Goal: Information Seeking & Learning: Learn about a topic

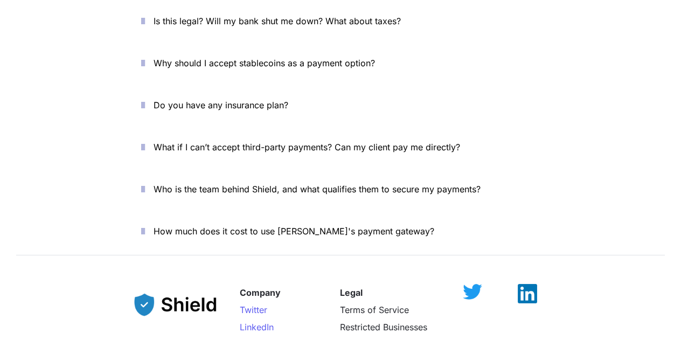
scroll to position [4006, 0]
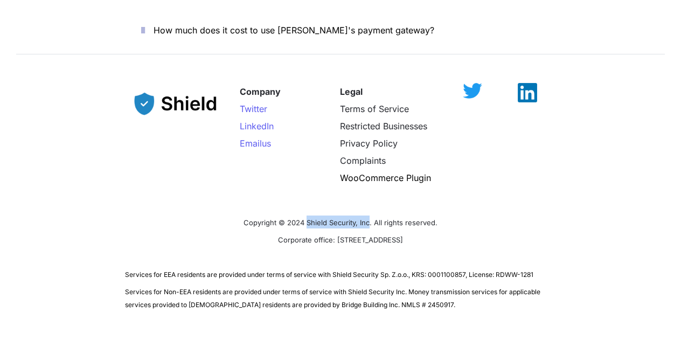
drag, startPoint x: 370, startPoint y: 183, endPoint x: 307, endPoint y: 178, distance: 63.1
click at [307, 218] on span "Copyright © 2024 Shield Security, Inc. All rights reserved." at bounding box center [340, 222] width 194 height 9
copy span "Shield Security, Inc"
click at [525, 83] on div at bounding box center [527, 92] width 57 height 19
click at [528, 78] on img at bounding box center [526, 87] width 19 height 19
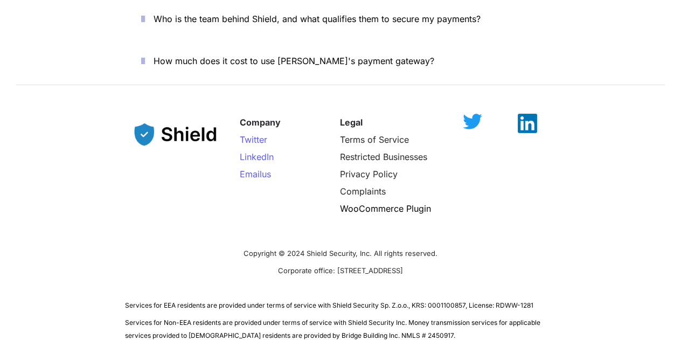
scroll to position [3975, 0]
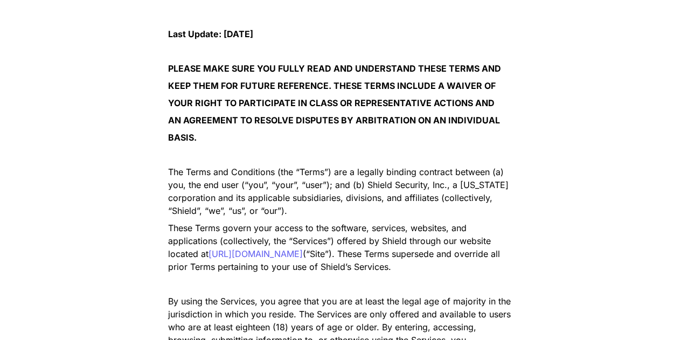
scroll to position [167, 0]
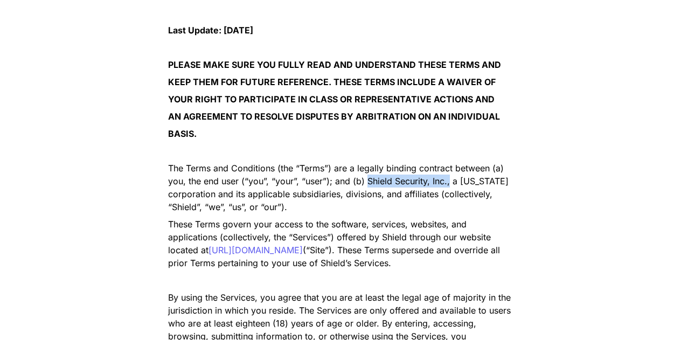
drag, startPoint x: 448, startPoint y: 183, endPoint x: 365, endPoint y: 180, distance: 83.0
click at [365, 180] on span "The Terms and Conditions (the “Terms”) are a legally binding contract between (…" at bounding box center [339, 188] width 343 height 50
copy span "Shield Security, Inc.,"
